Goal: Task Accomplishment & Management: Manage account settings

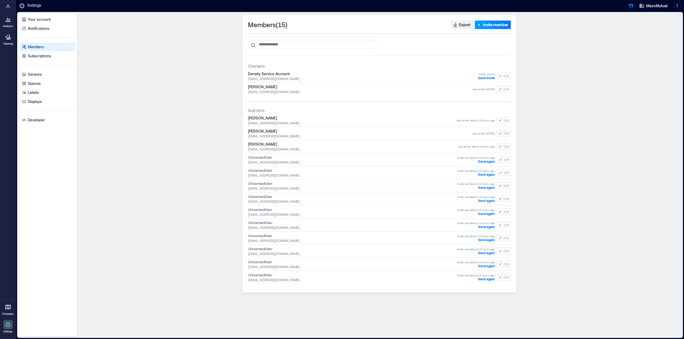
click at [495, 26] on span "Invite member" at bounding box center [495, 24] width 25 height 5
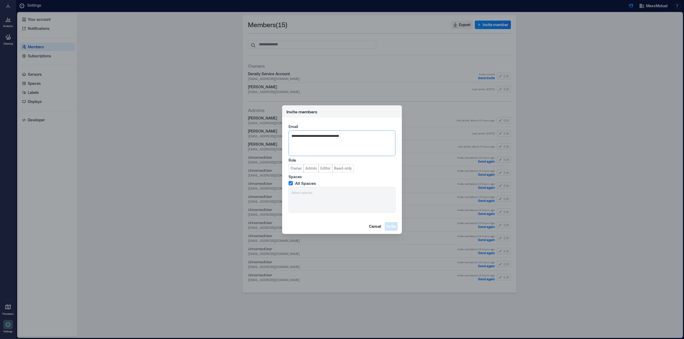
type input "**********"
click at [335, 161] on span "Stefan.zaldivar+massmutual@density.io" at bounding box center [345, 162] width 86 height 4
click at [297, 171] on button "Owner" at bounding box center [295, 168] width 15 height 9
click at [394, 226] on span "Invite" at bounding box center [391, 226] width 10 height 5
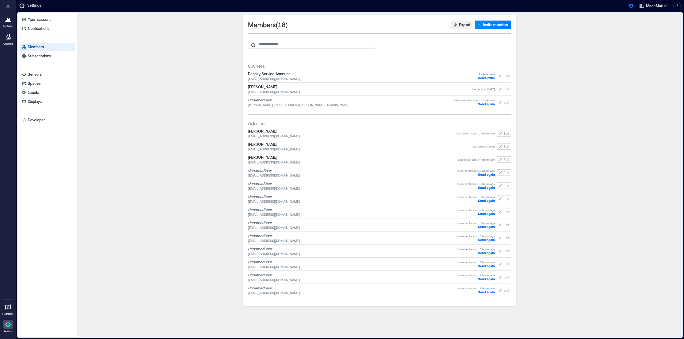
click at [122, 155] on div "Members ( 16 ) Export Invite member Owners Density Service Account 98518467-219…" at bounding box center [379, 175] width 600 height 320
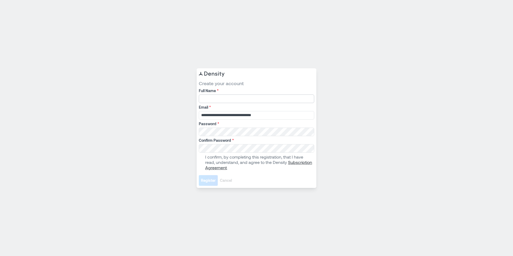
click at [249, 100] on input "Full Name *" at bounding box center [256, 99] width 115 height 9
type input "**********"
type input "*"
click at [230, 96] on input "Full Name *" at bounding box center [256, 99] width 115 height 9
type input "**********"
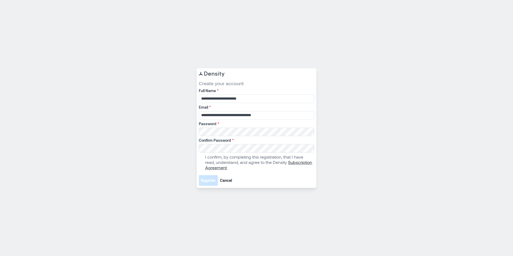
click at [200, 161] on span at bounding box center [201, 162] width 4 height 4
click at [206, 176] on button "Register" at bounding box center [208, 180] width 19 height 11
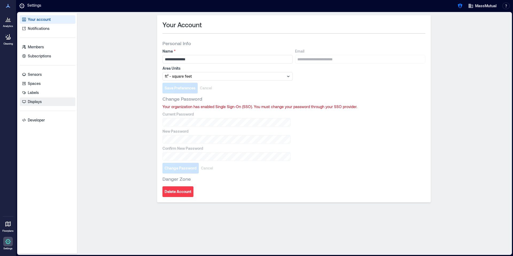
click at [39, 103] on p "Displays" at bounding box center [35, 101] width 14 height 5
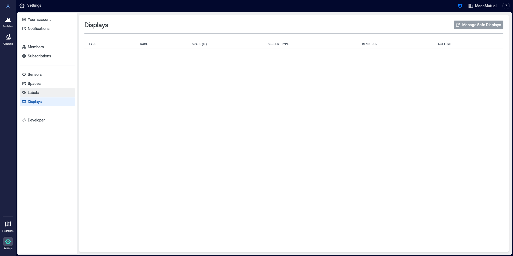
click at [37, 91] on p "Labels" at bounding box center [33, 92] width 11 height 5
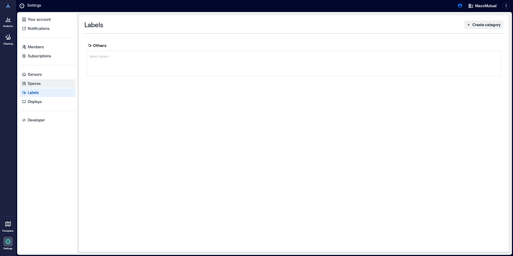
click at [37, 84] on p "Spaces" at bounding box center [34, 83] width 13 height 5
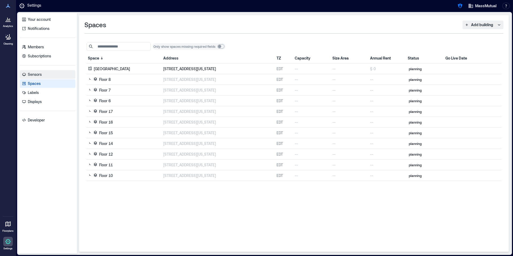
click at [37, 72] on p "Sensors" at bounding box center [35, 74] width 14 height 5
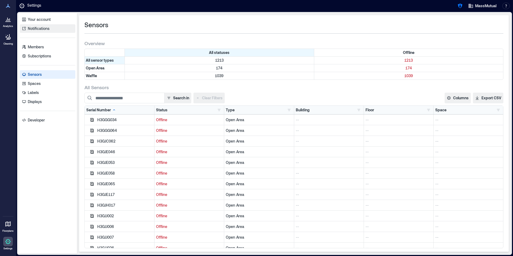
click at [40, 31] on link "Notifications" at bounding box center [48, 28] width 56 height 9
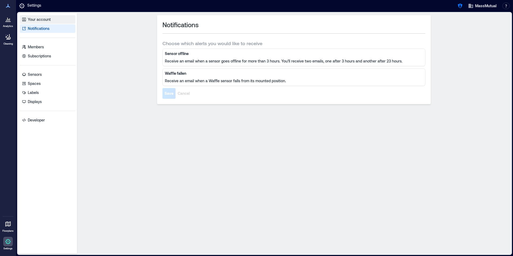
click at [42, 19] on p "Your account" at bounding box center [39, 19] width 23 height 5
